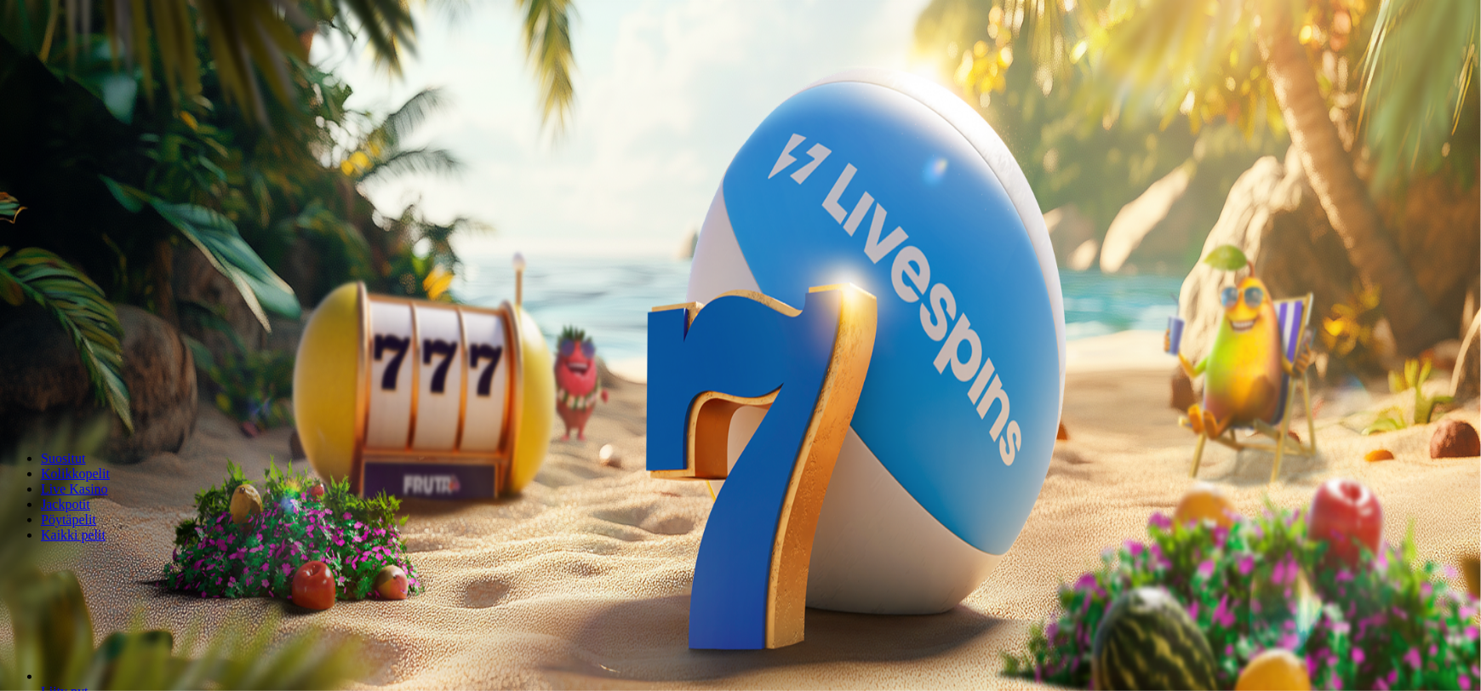
drag, startPoint x: 821, startPoint y: 205, endPoint x: 885, endPoint y: 201, distance: 64.0
click at [885, 356] on div "*** € €" at bounding box center [740, 380] width 1467 height 49
type input "**"
click at [7, 404] on button "Talleta ja pelaa" at bounding box center [51, 413] width 89 height 18
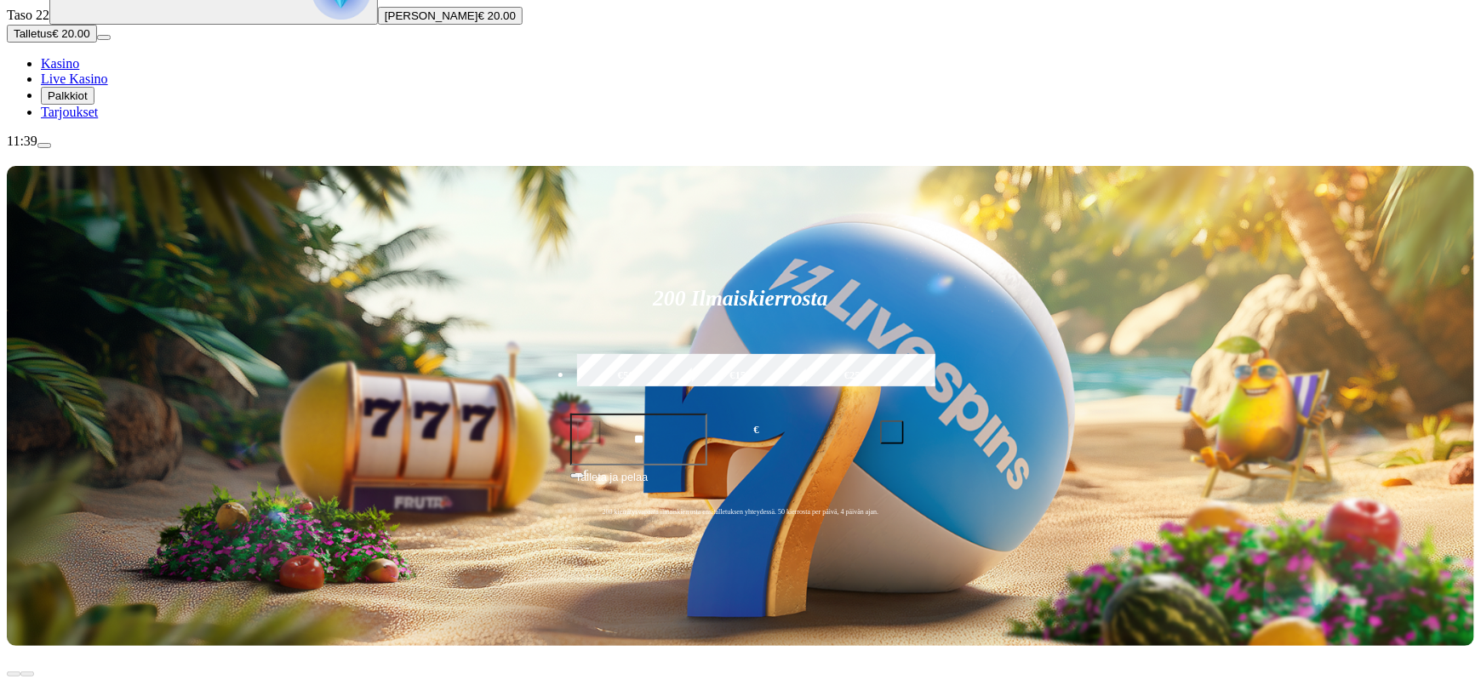
scroll to position [206, 0]
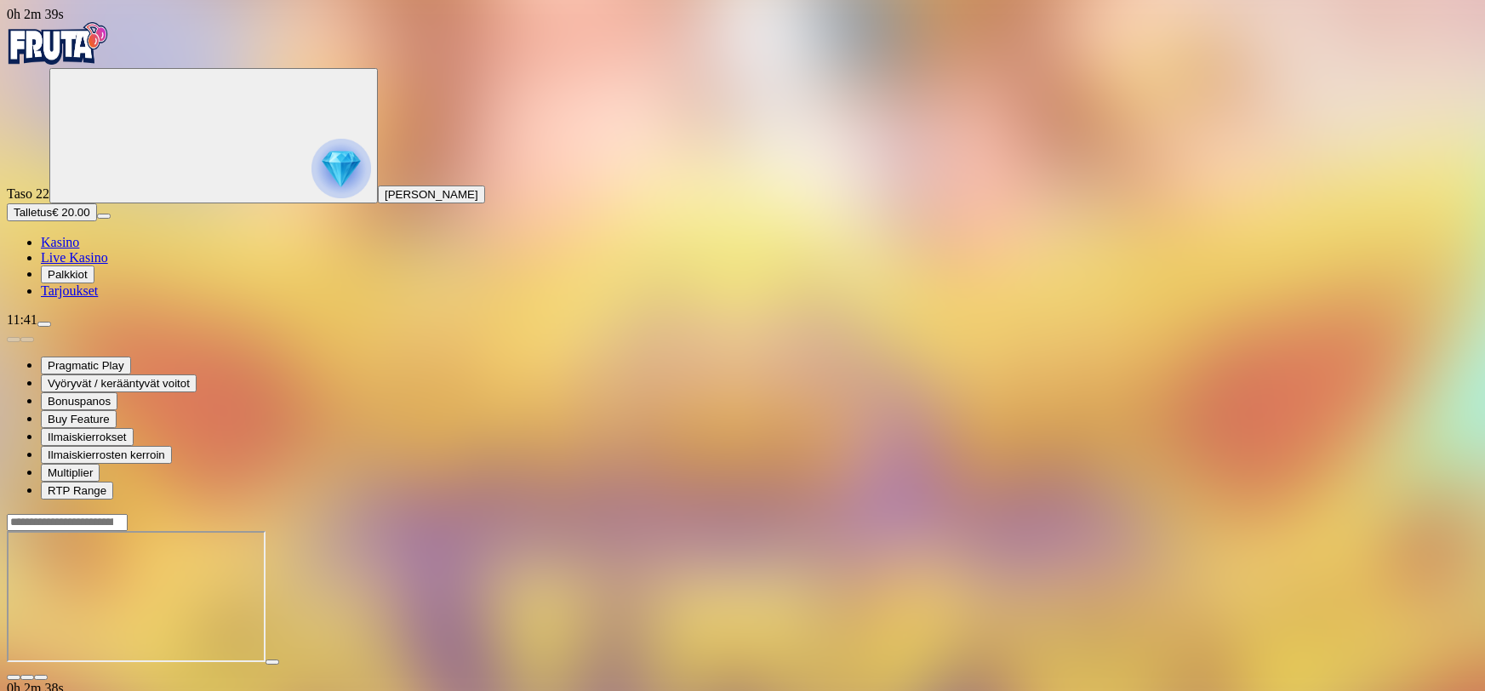
click at [14, 677] on span "close icon" at bounding box center [14, 677] width 0 height 0
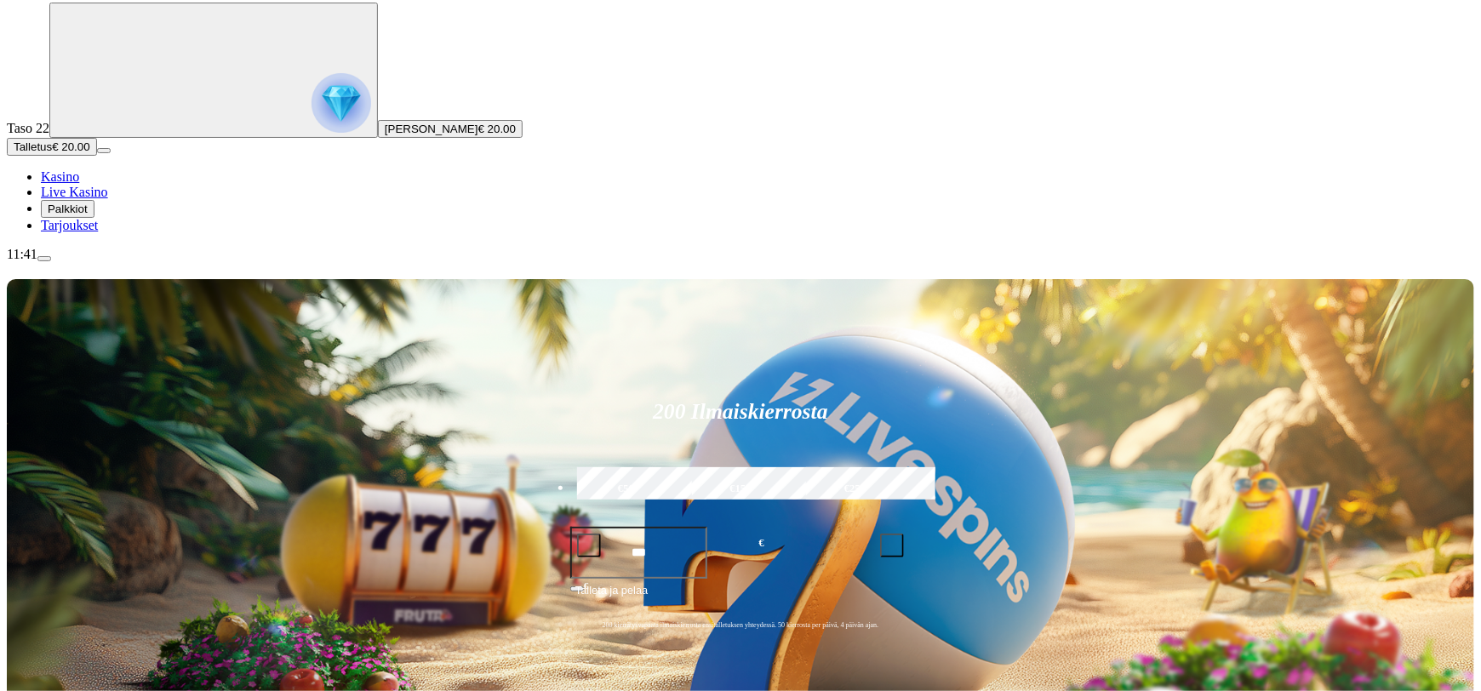
scroll to position [68, 0]
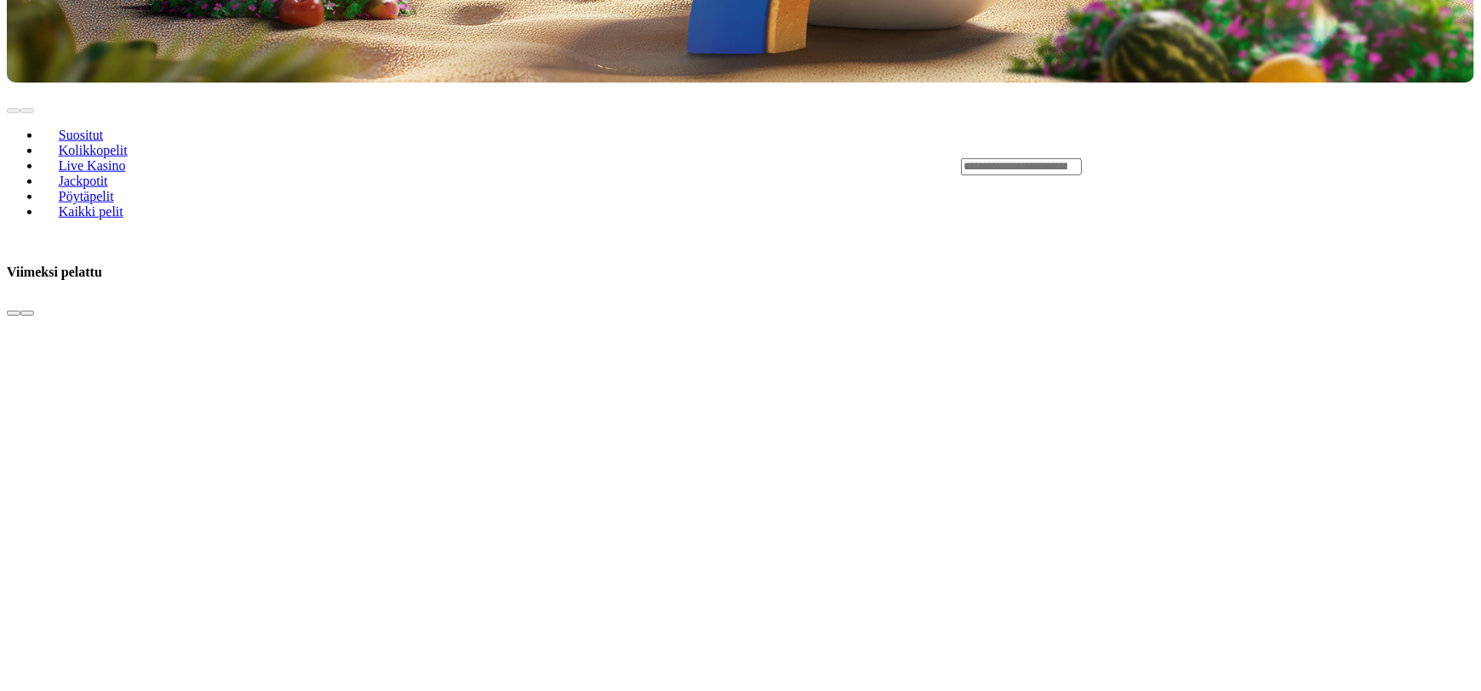
scroll to position [757, 0]
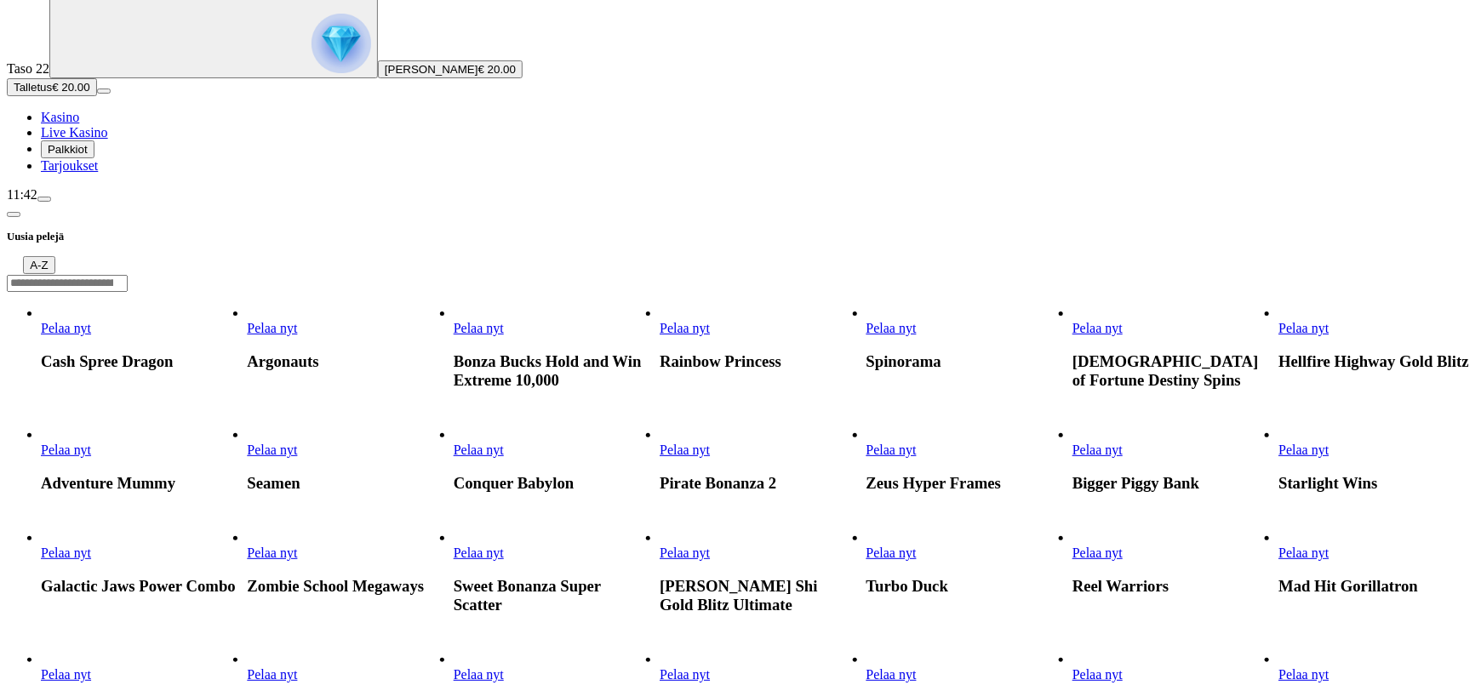
scroll to position [129, 0]
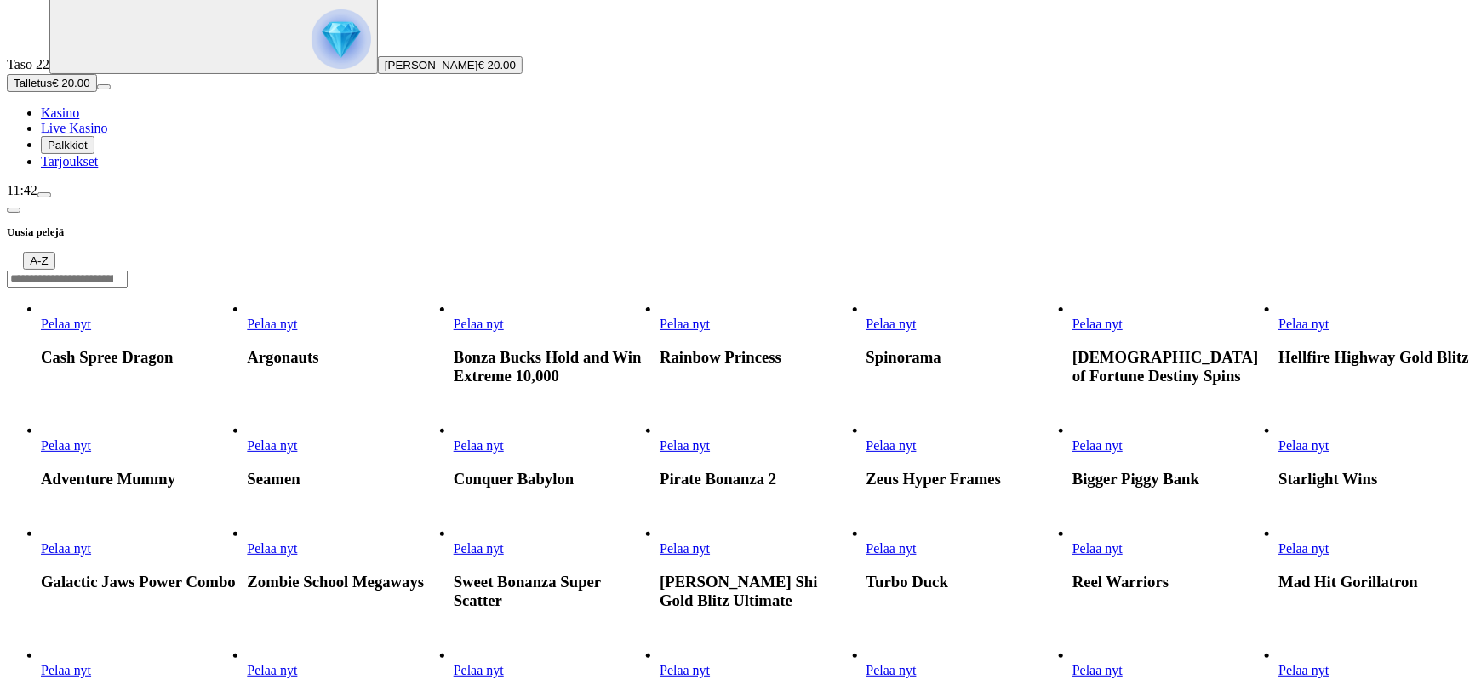
click at [504, 541] on span "Pelaa nyt" at bounding box center [479, 548] width 50 height 14
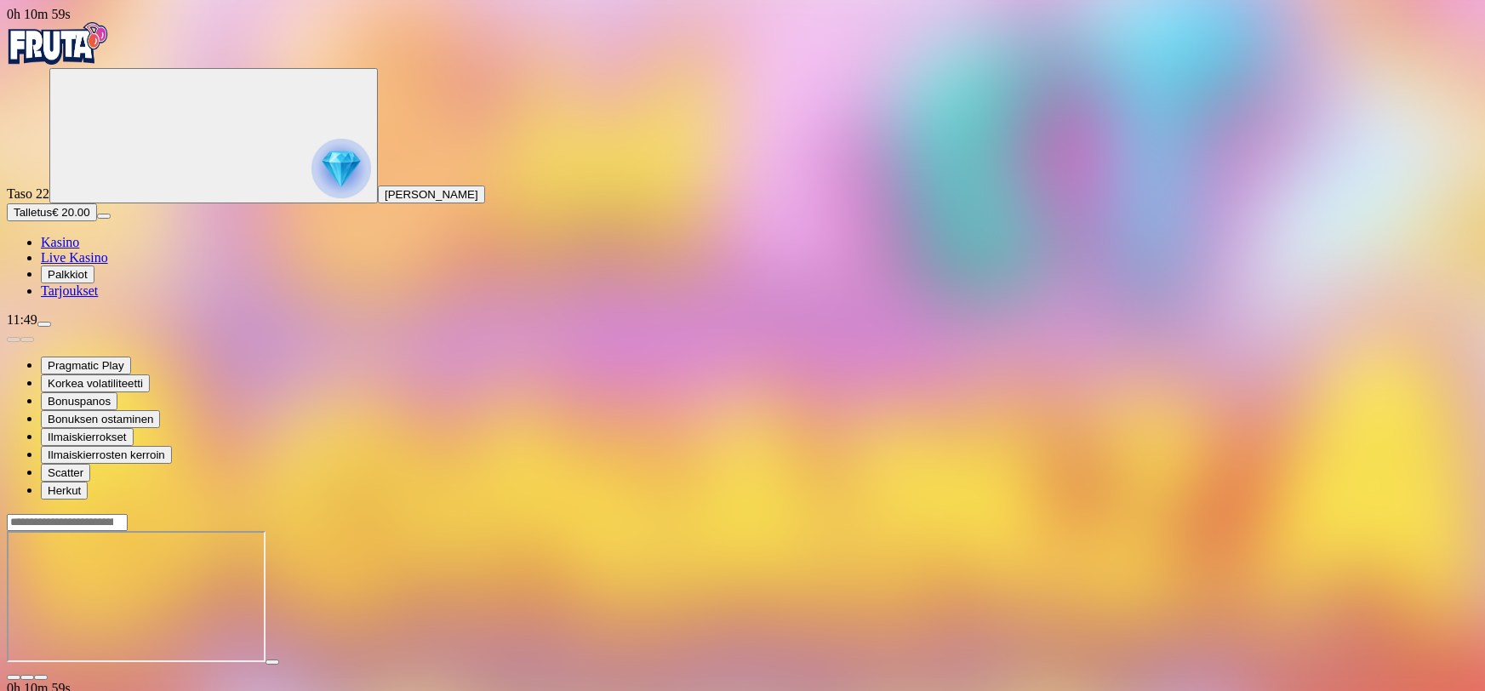
click at [14, 677] on span "close icon" at bounding box center [14, 677] width 0 height 0
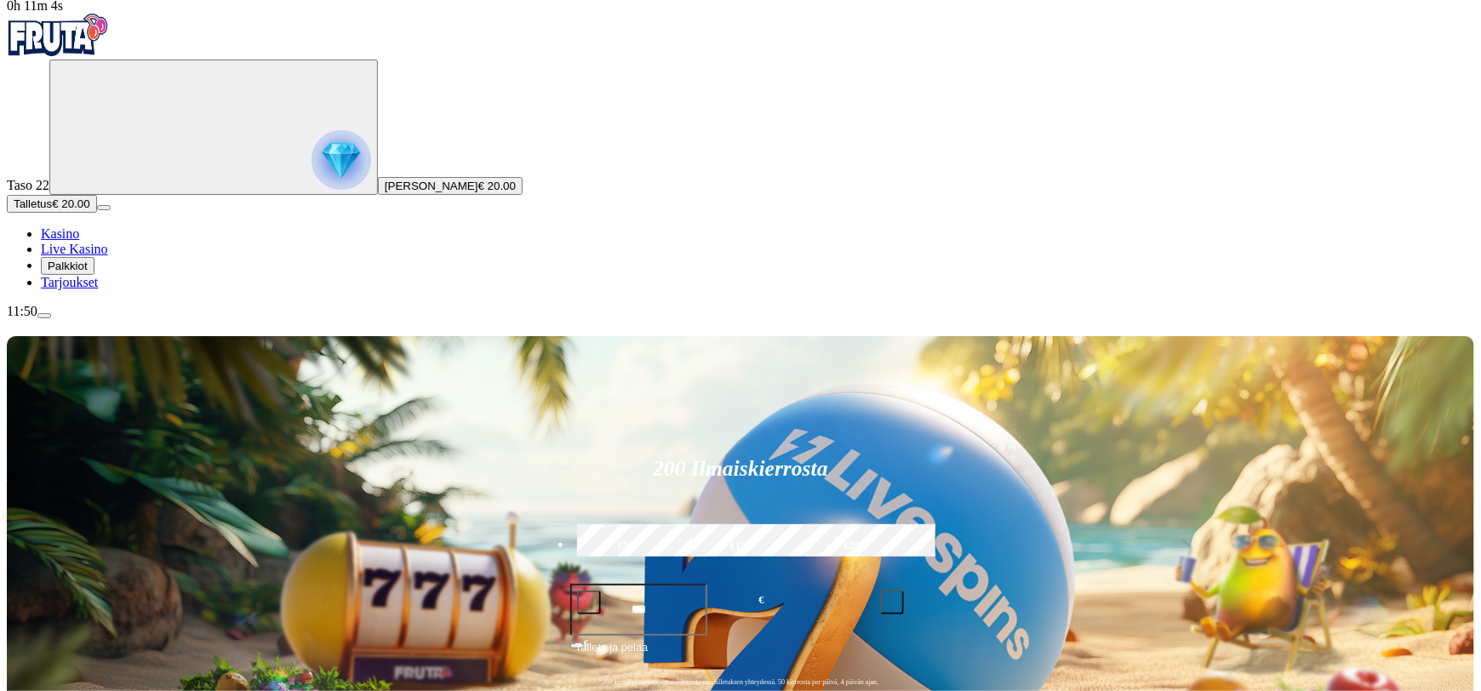
scroll to position [17, 0]
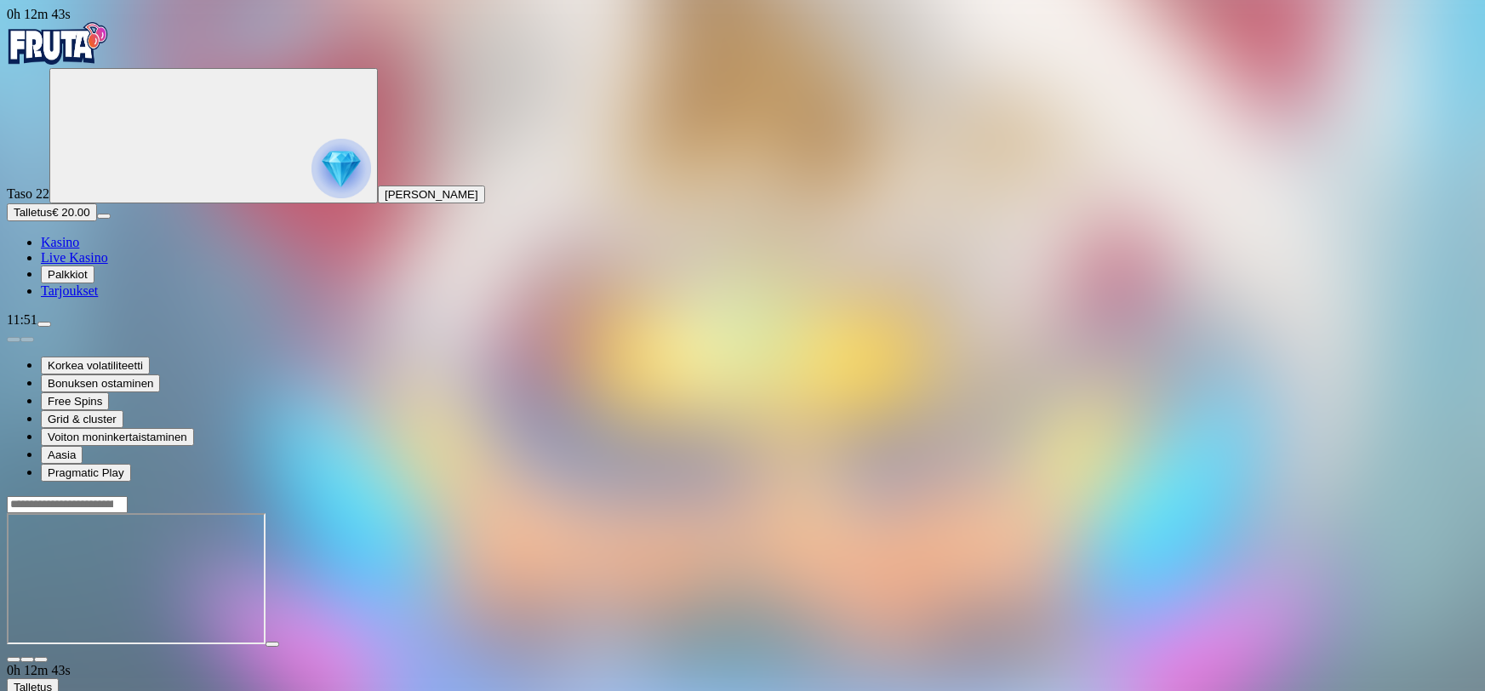
click at [20, 657] on button "button" at bounding box center [14, 659] width 14 height 5
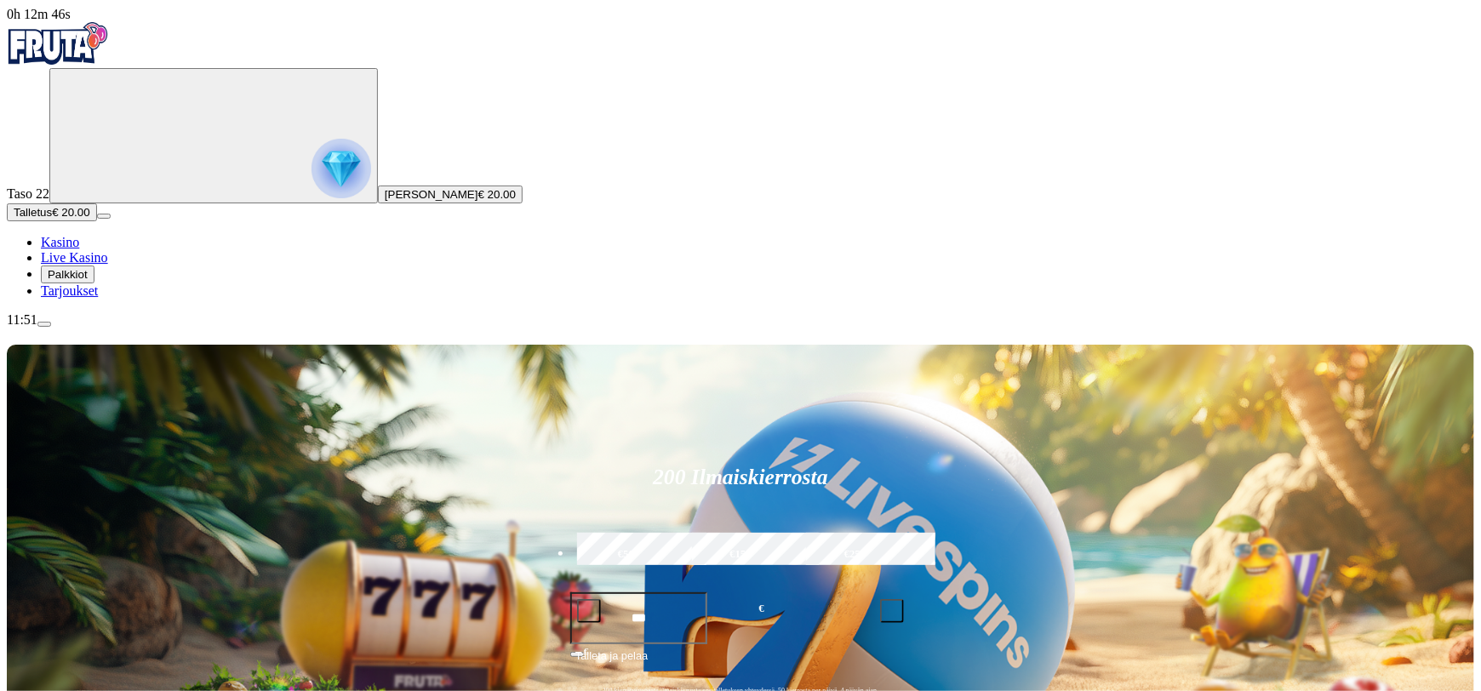
scroll to position [100, 0]
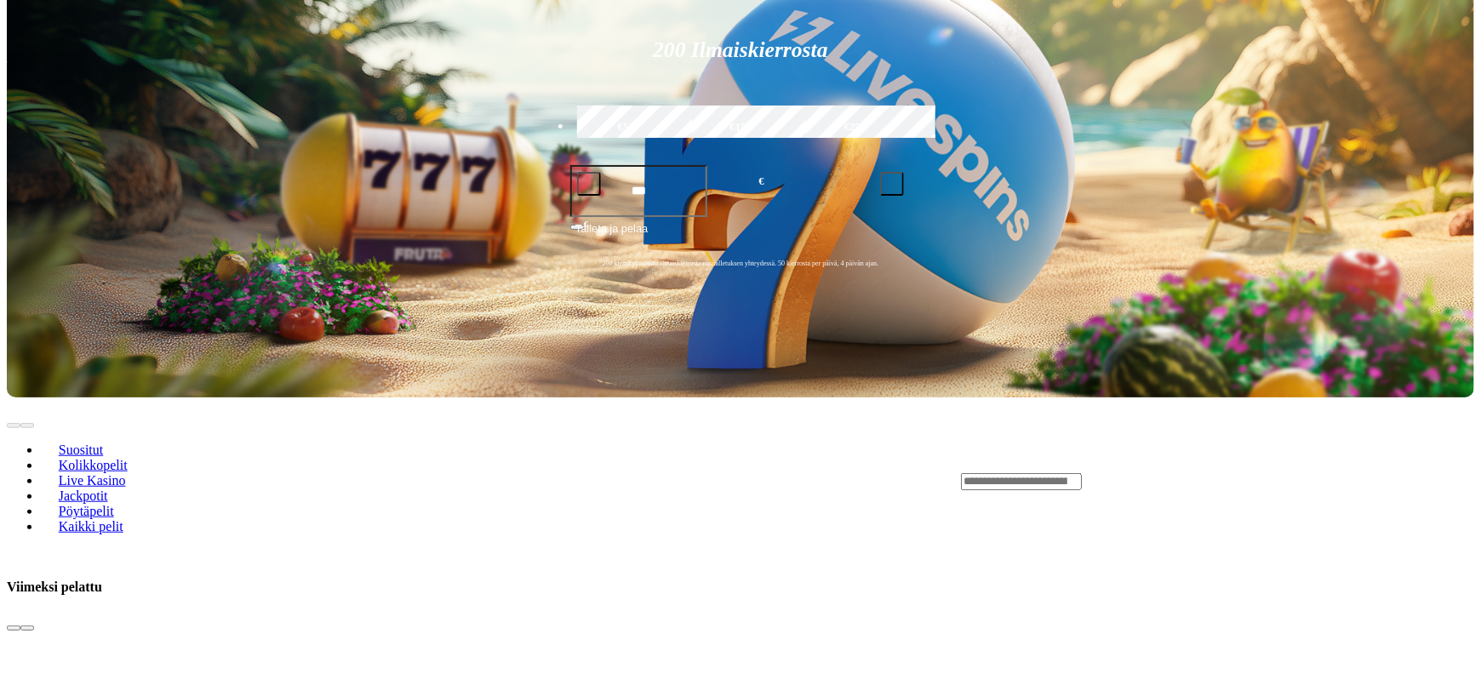
scroll to position [483, 0]
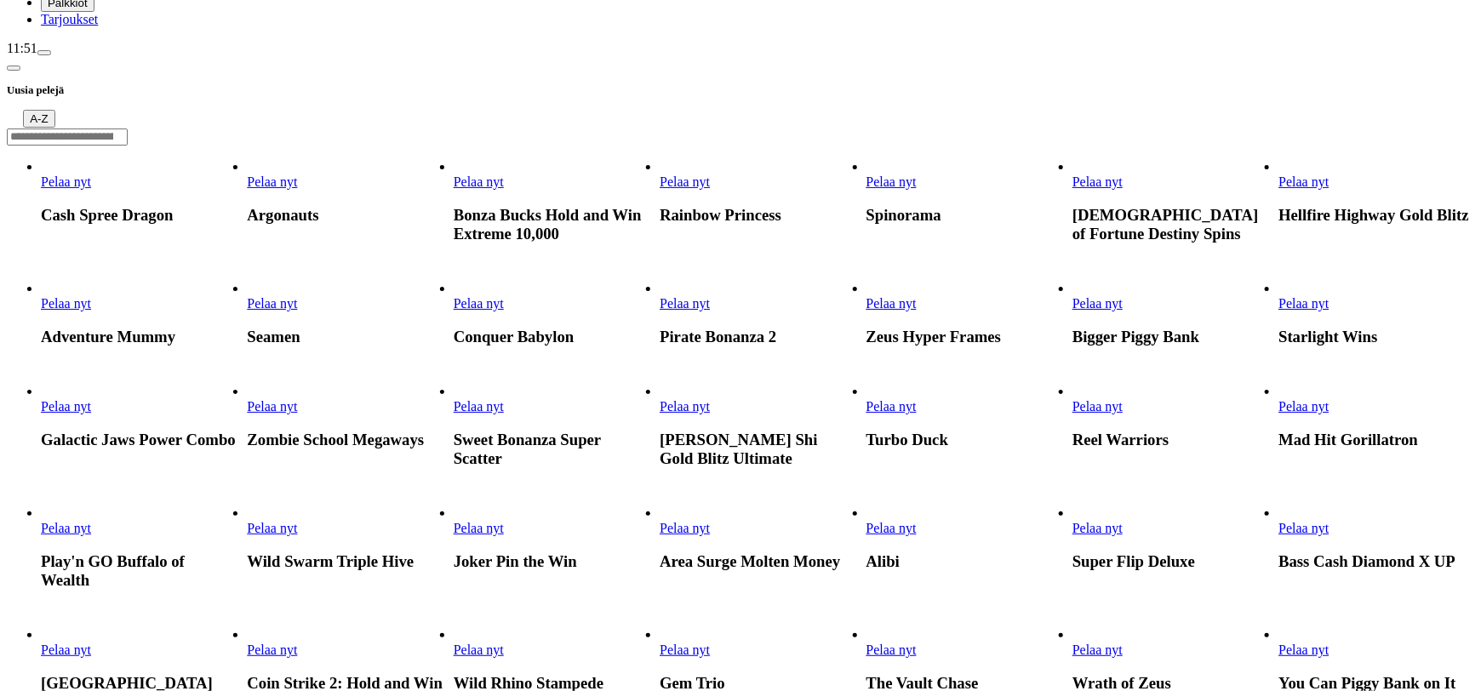
scroll to position [274, 0]
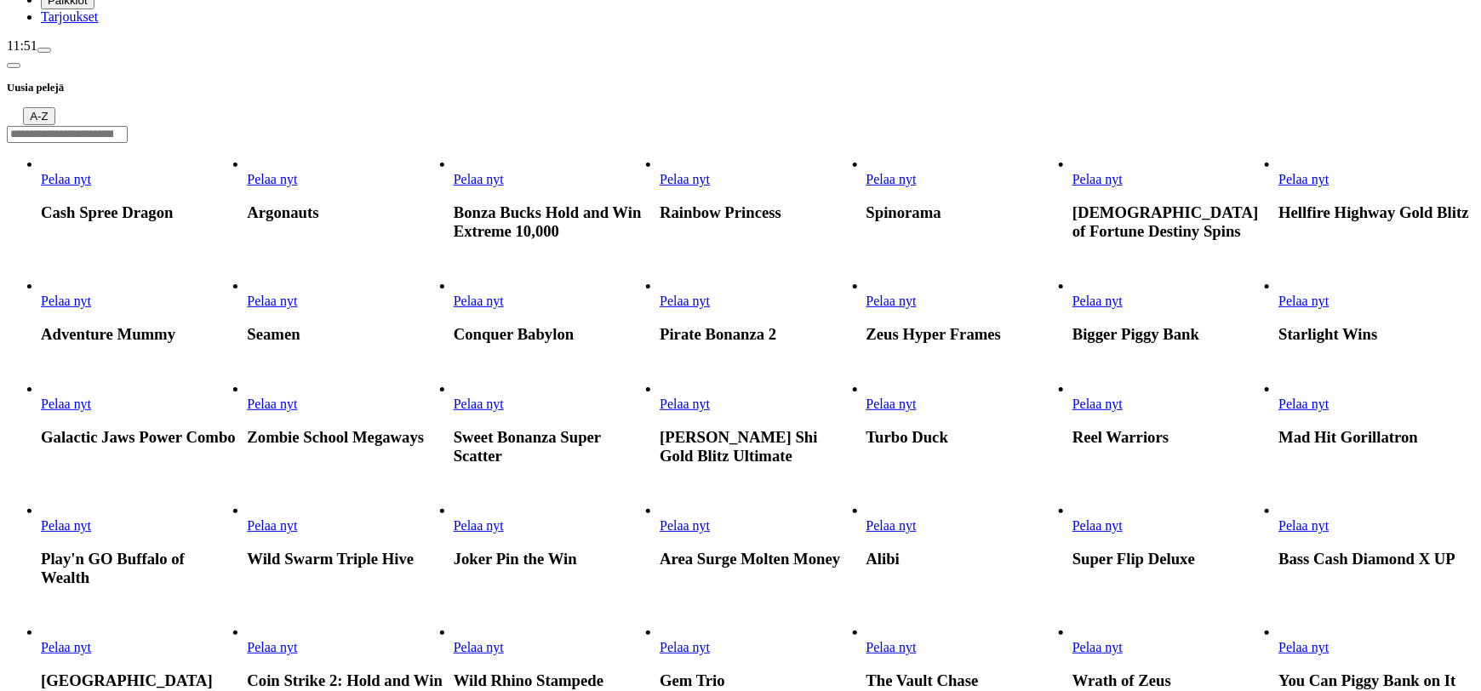
click at [297, 397] on span "Pelaa nyt" at bounding box center [272, 404] width 50 height 14
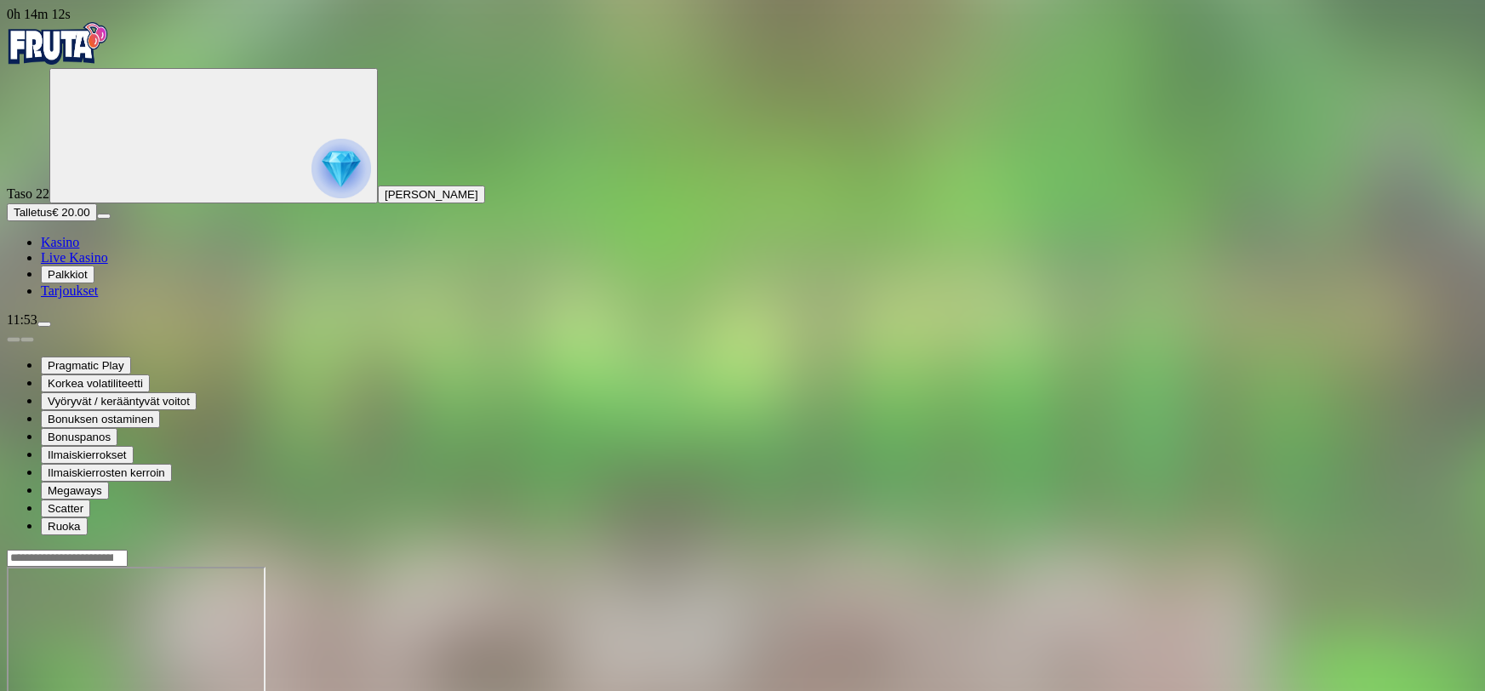
click at [79, 249] on span "Kasino" at bounding box center [60, 242] width 38 height 14
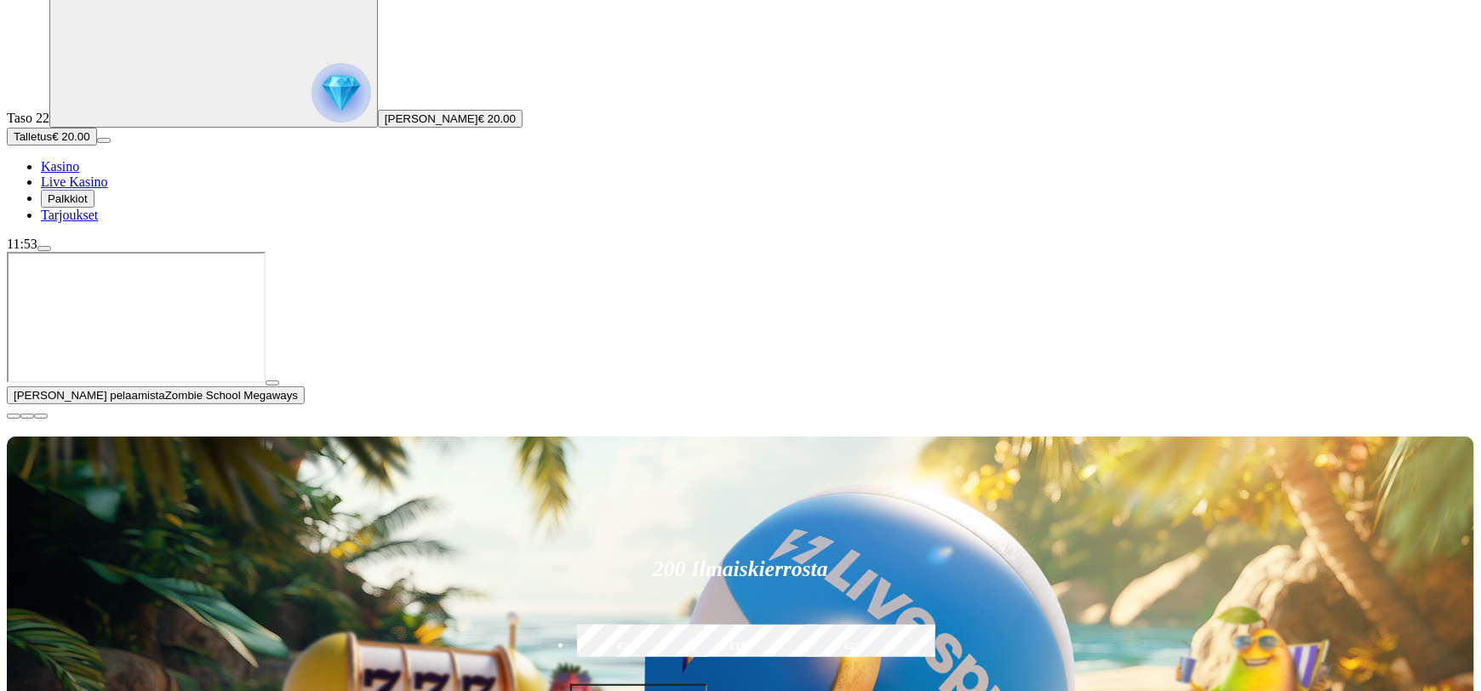
scroll to position [94, 0]
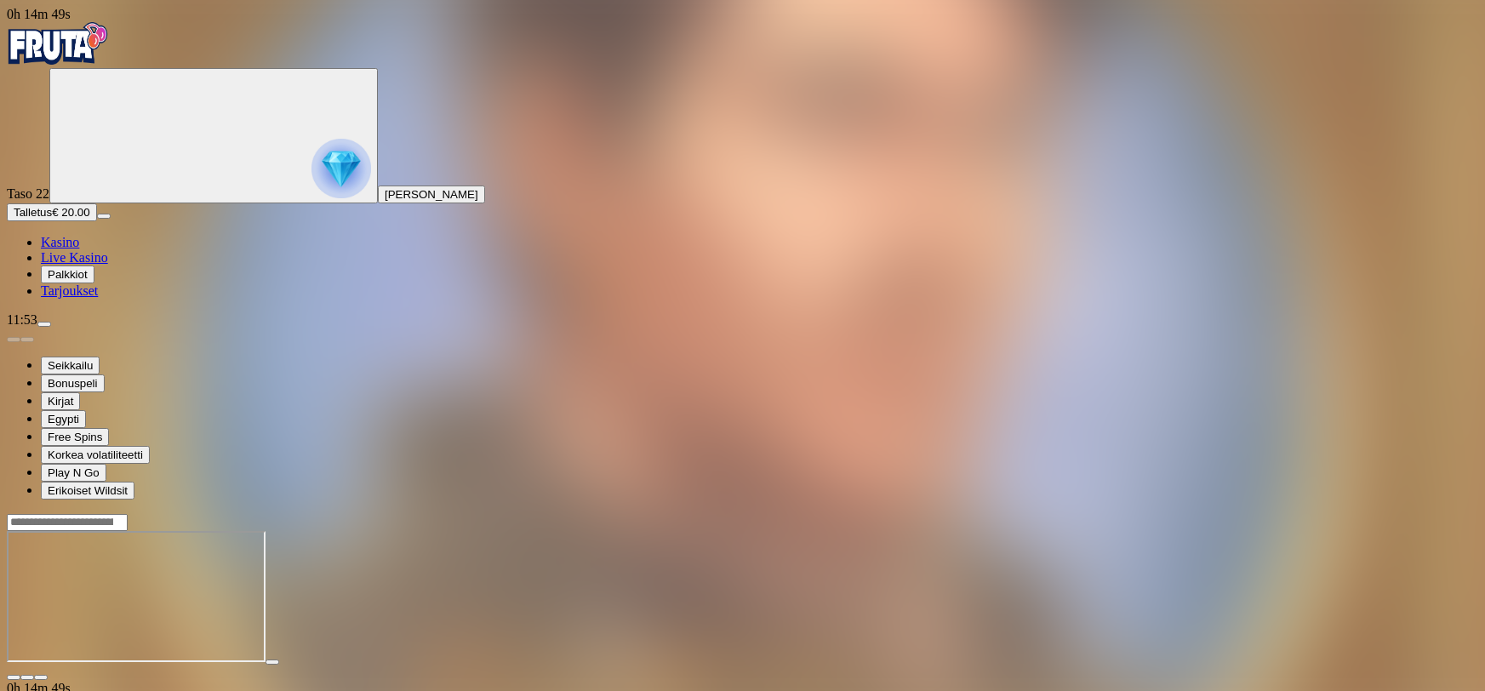
click at [14, 677] on span "close icon" at bounding box center [14, 677] width 0 height 0
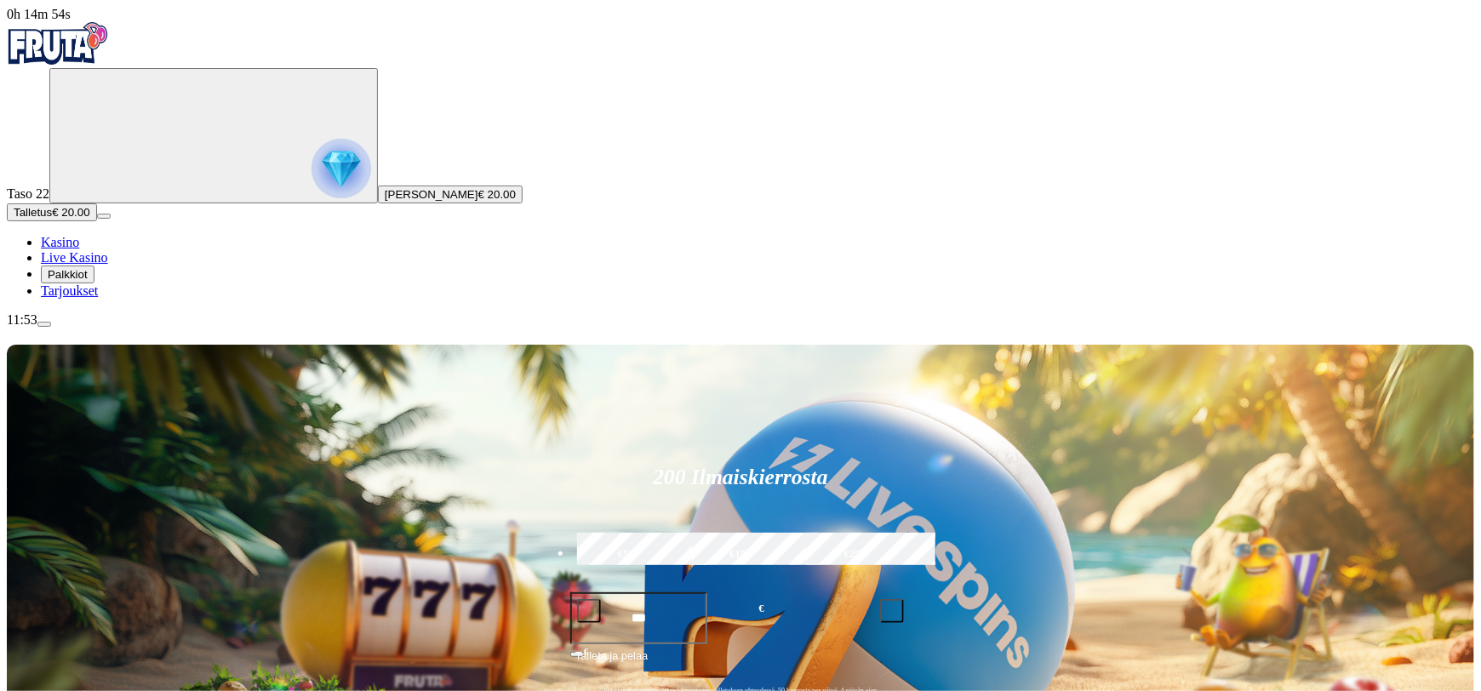
click at [44, 324] on span "menu icon" at bounding box center [44, 324] width 0 height 0
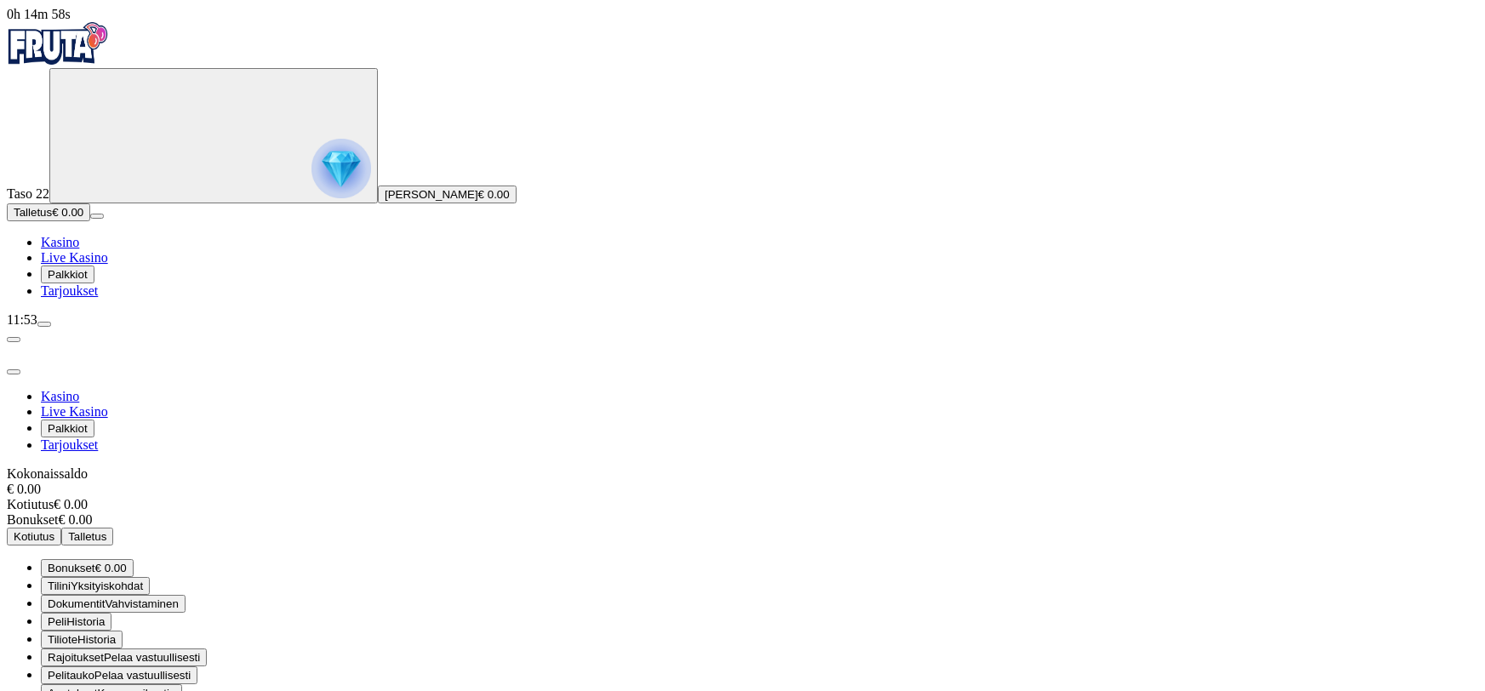
click at [94, 669] on span "Pelitauko" at bounding box center [71, 675] width 47 height 13
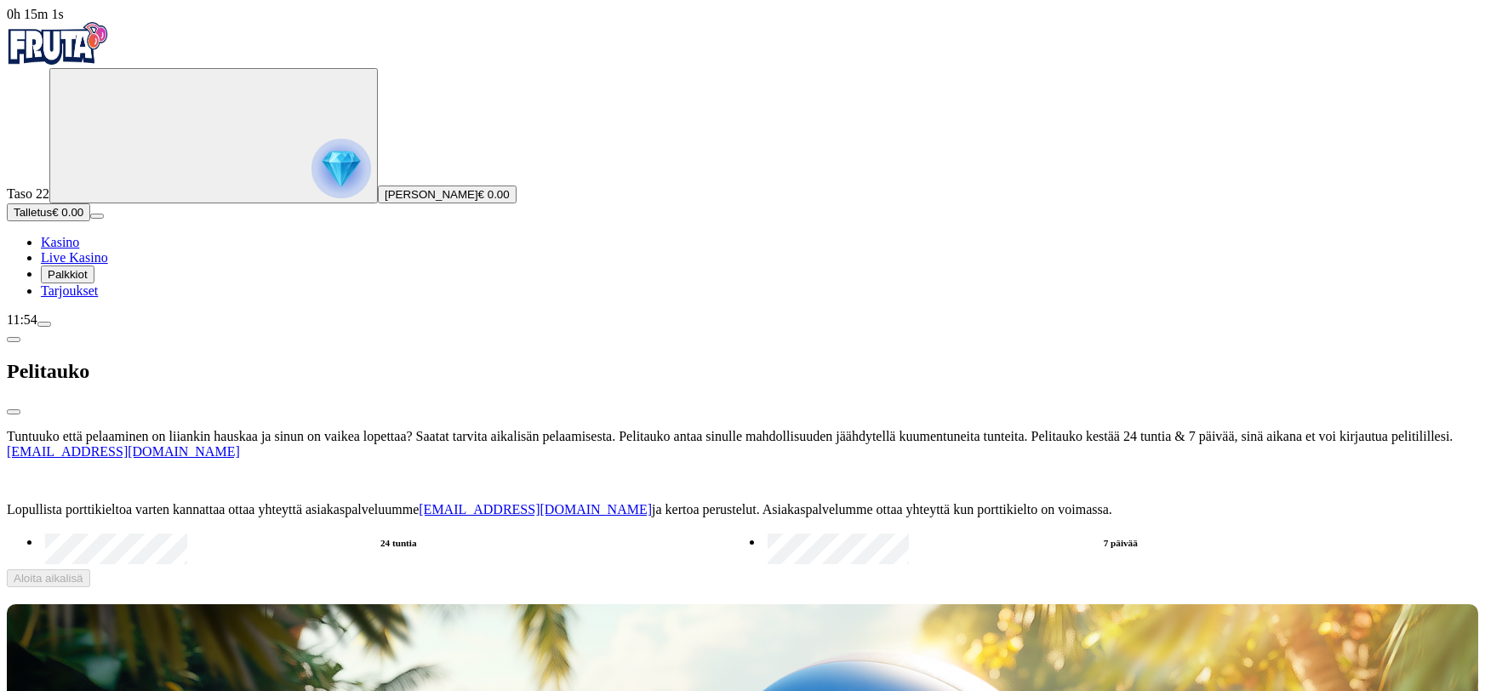
click at [763, 531] on label "7 päivää" at bounding box center [1121, 543] width 716 height 25
click at [83, 572] on span "Aloita aikalisä" at bounding box center [49, 578] width 70 height 13
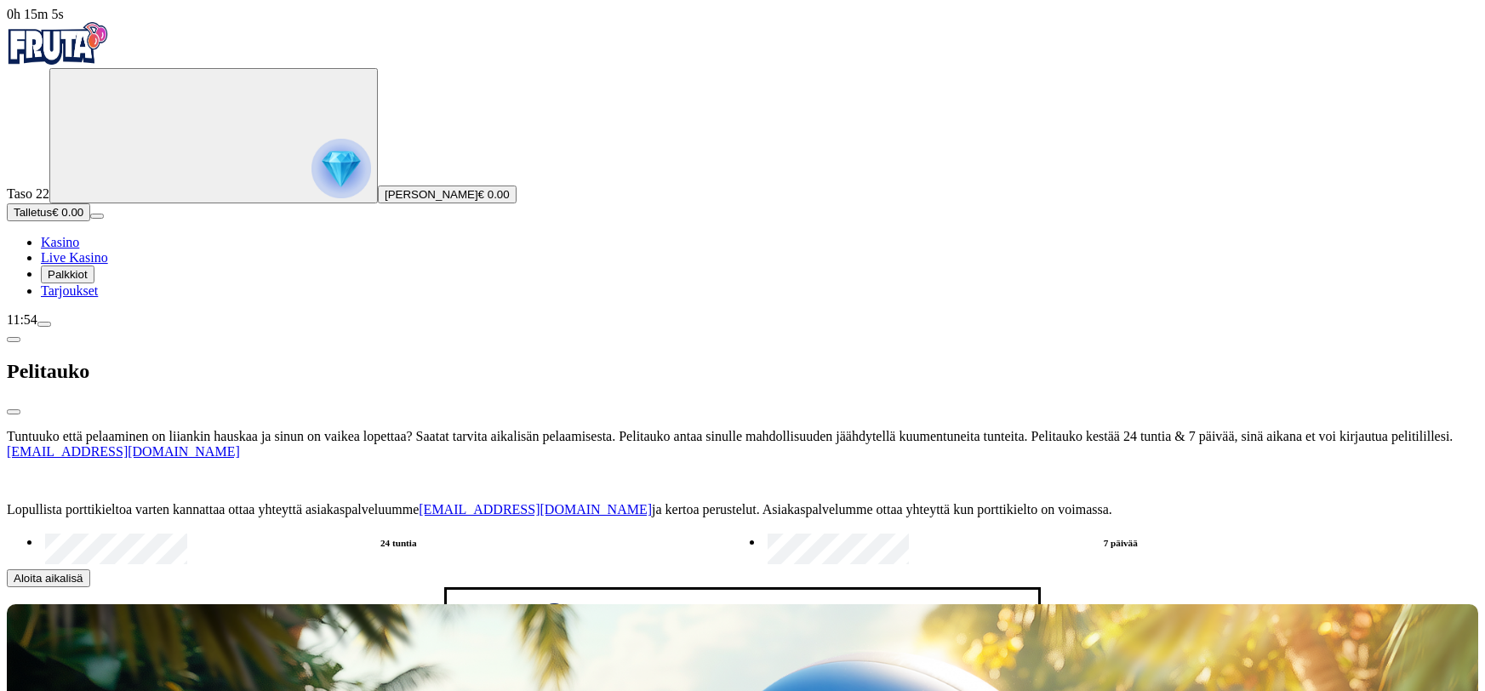
click at [460, 676] on button "Kyllä" at bounding box center [479, 685] width 38 height 18
